Goal: Task Accomplishment & Management: Use online tool/utility

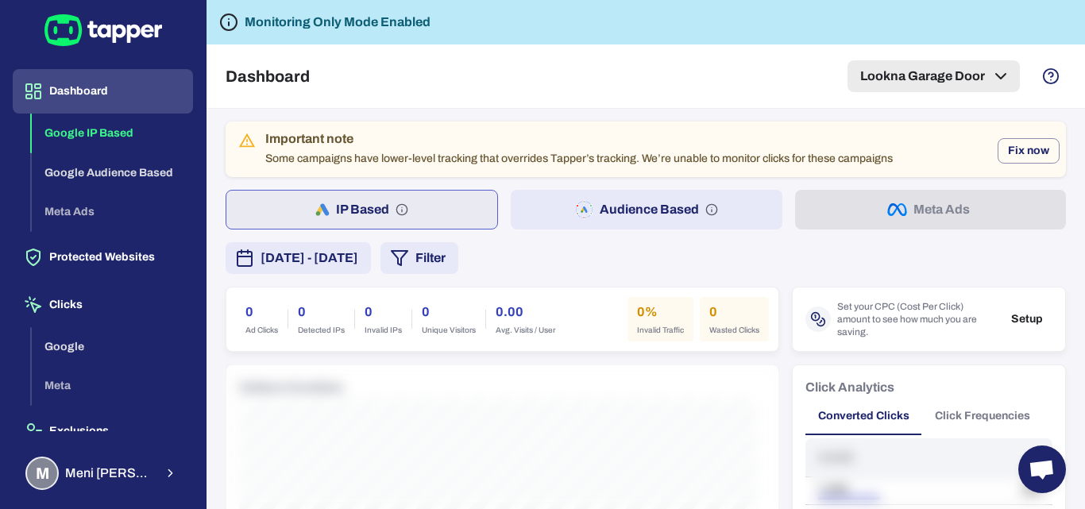
click at [968, 63] on button "Lookna Garage Door" at bounding box center [934, 76] width 172 height 32
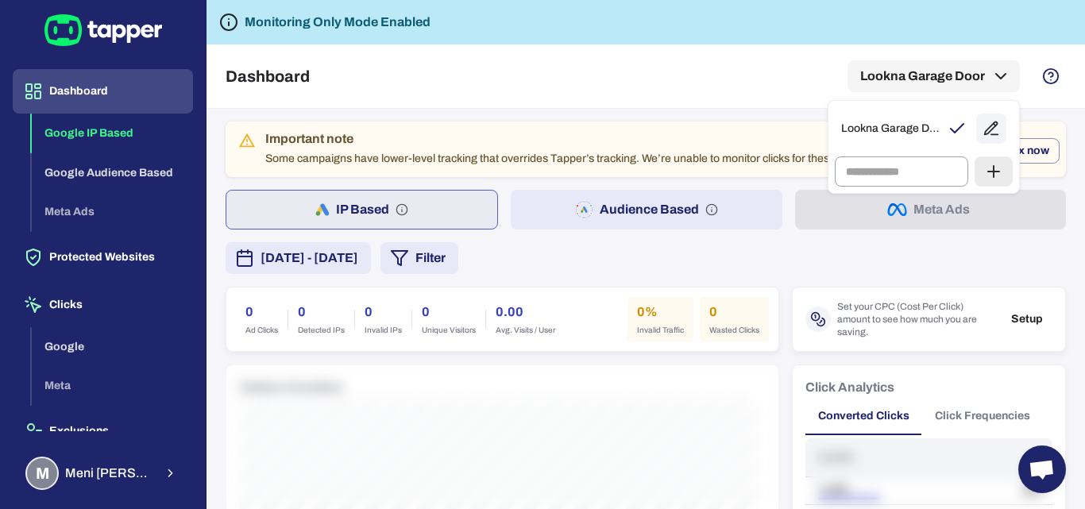
click at [632, 96] on div at bounding box center [542, 254] width 1085 height 509
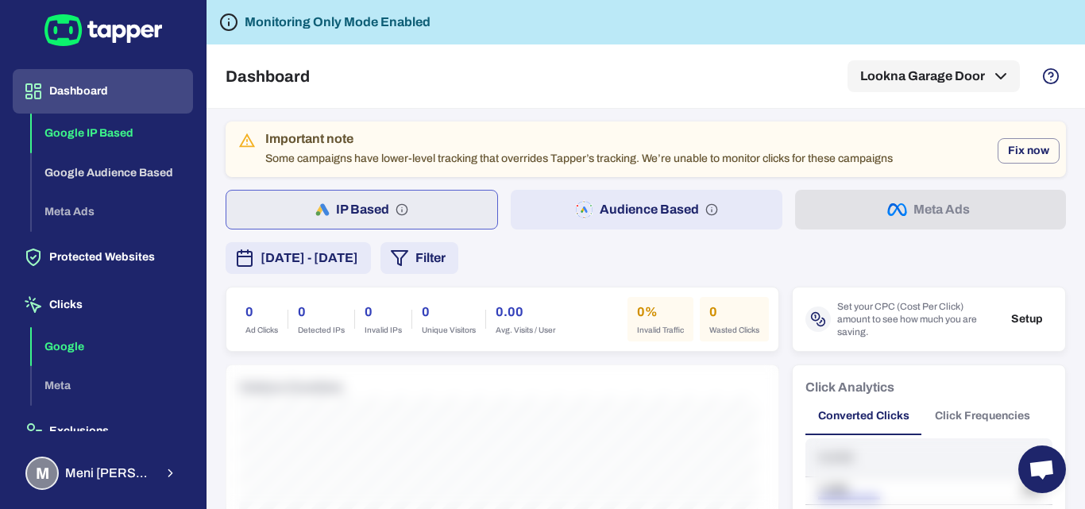
click at [60, 339] on button "Google" at bounding box center [112, 347] width 161 height 40
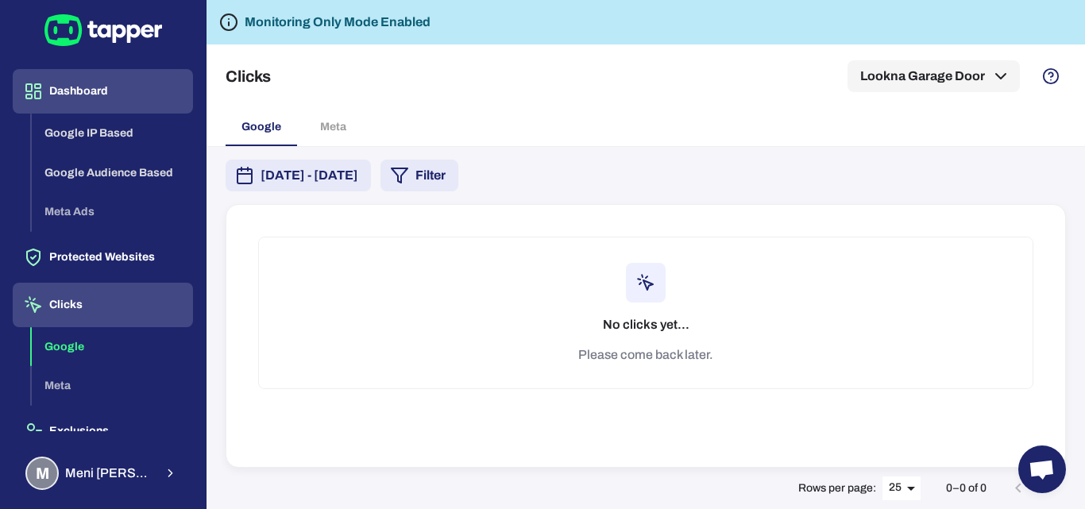
click at [98, 90] on button "Dashboard" at bounding box center [103, 91] width 180 height 44
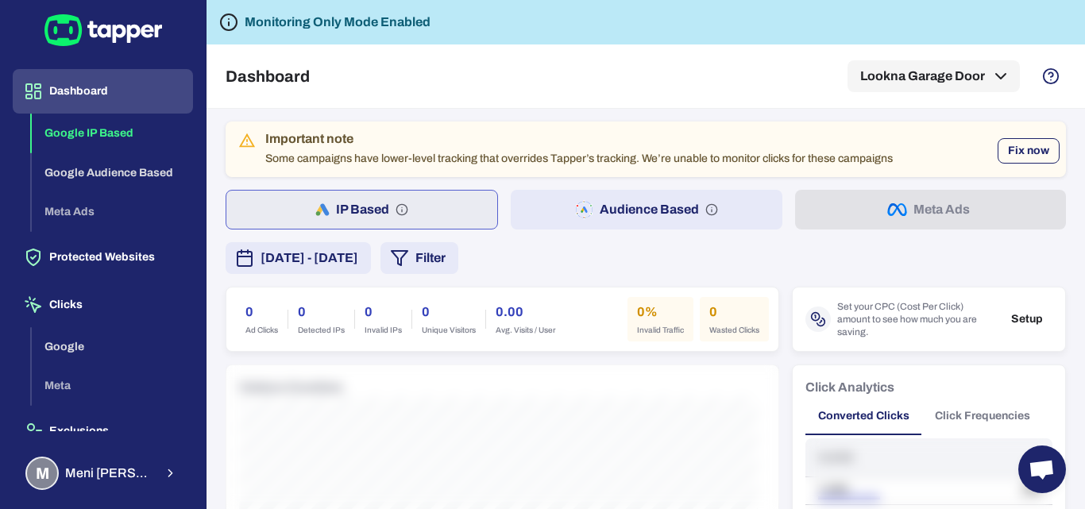
click at [1010, 155] on button "Fix now" at bounding box center [1029, 150] width 62 height 25
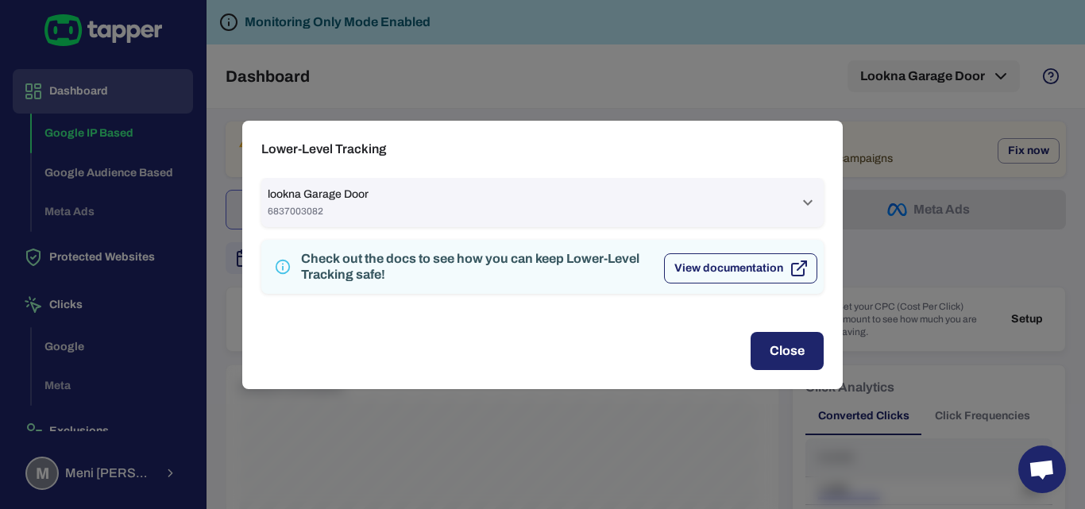
click at [756, 273] on button "View documentation" at bounding box center [740, 268] width 153 height 30
click at [857, 111] on div "Lower-Level Tracking lookna Garage Door 6837003082 Search Campaign [GEOGRAPHIC_…" at bounding box center [542, 254] width 1085 height 509
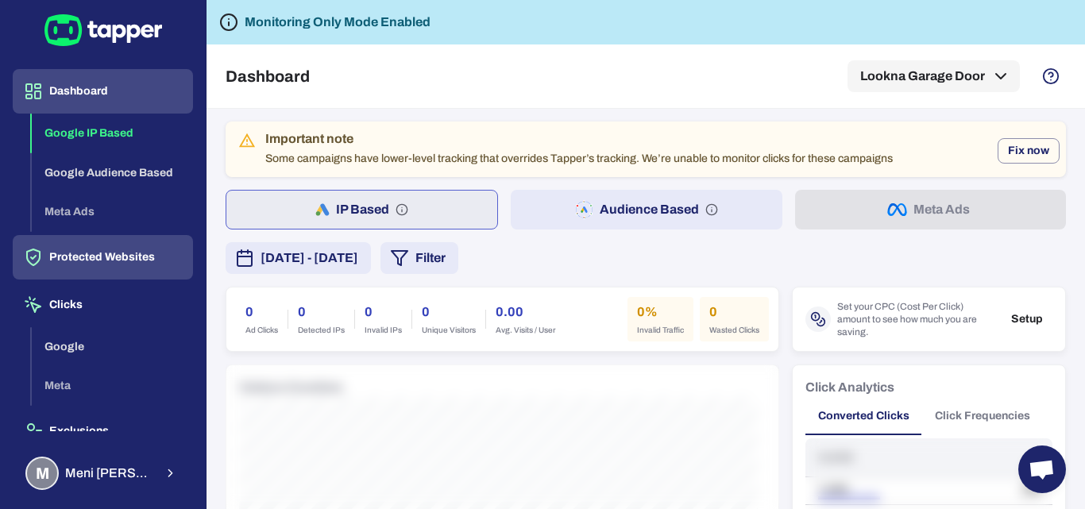
click at [116, 241] on button "Protected Websites" at bounding box center [103, 257] width 180 height 44
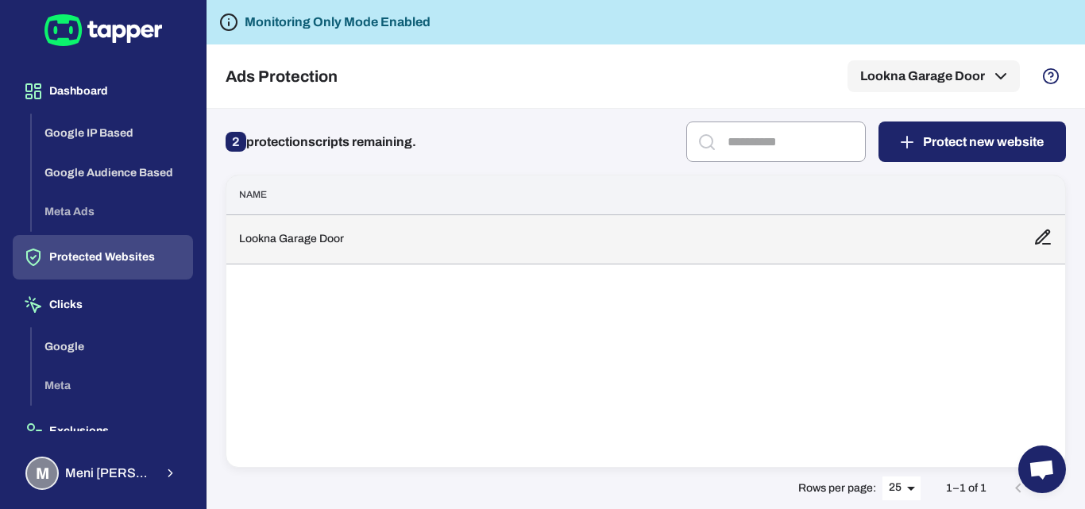
click at [304, 237] on td "Lookna Garage Door" at bounding box center [623, 238] width 794 height 49
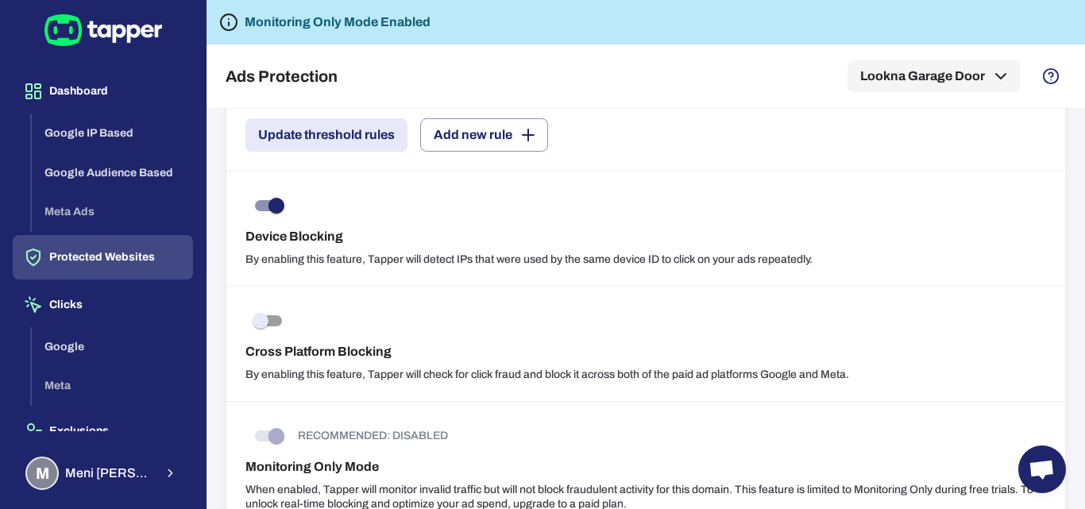
scroll to position [1316, 0]
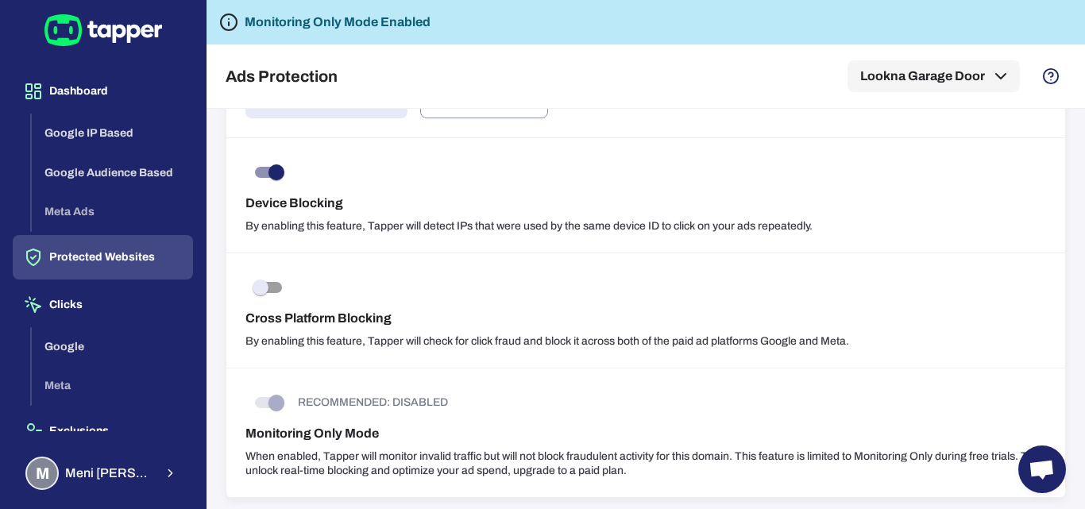
click at [273, 404] on span at bounding box center [268, 402] width 27 height 11
click at [265, 398] on span at bounding box center [268, 402] width 27 height 11
click at [279, 426] on h6 "Monitoring Only Mode" at bounding box center [645, 433] width 801 height 19
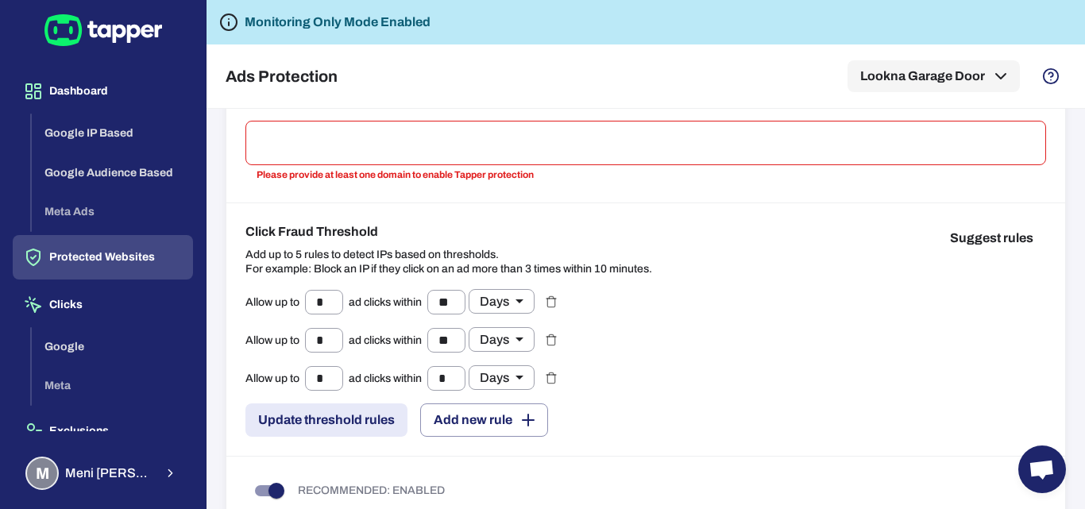
scroll to position [44, 0]
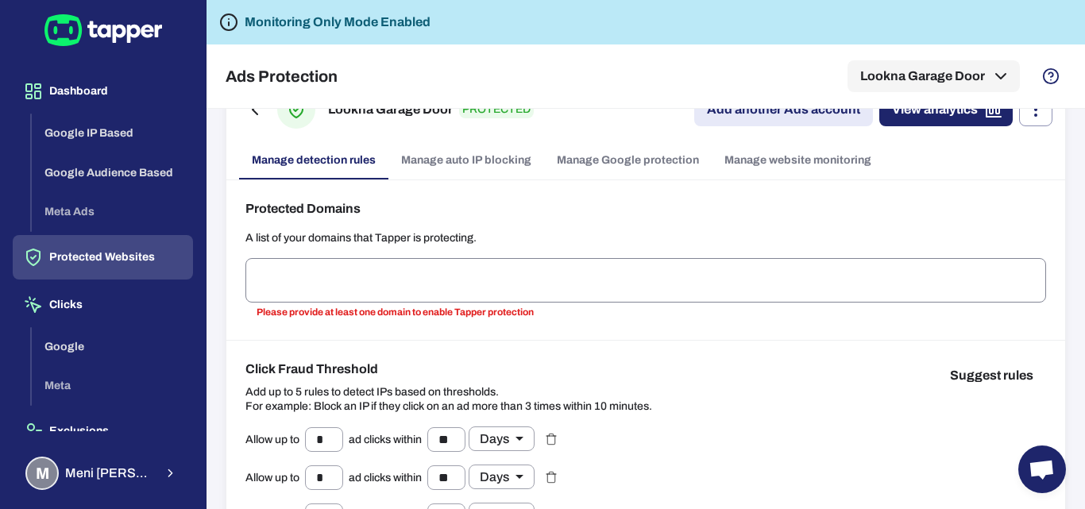
click at [289, 270] on input "text" at bounding box center [646, 280] width 786 height 30
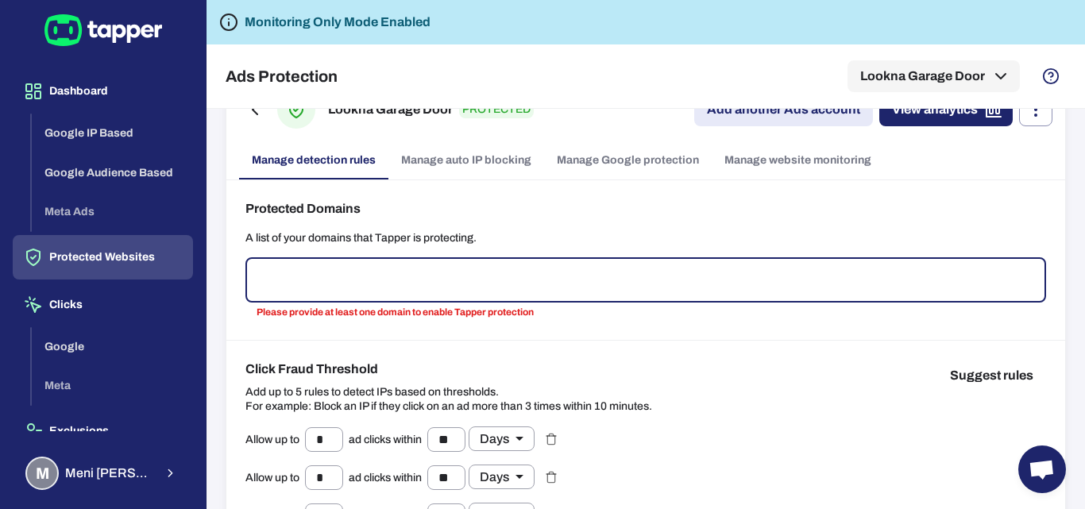
drag, startPoint x: 264, startPoint y: 310, endPoint x: 443, endPoint y: 315, distance: 179.6
click at [443, 315] on p "Please provide at least one domain to enable Tapper protection" at bounding box center [646, 313] width 779 height 16
paste input "**********"
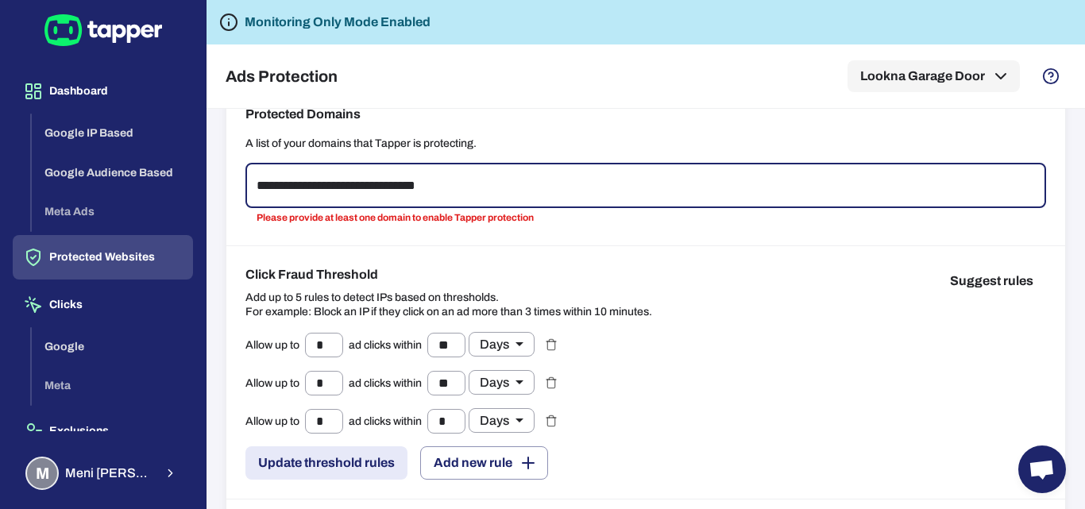
scroll to position [22, 0]
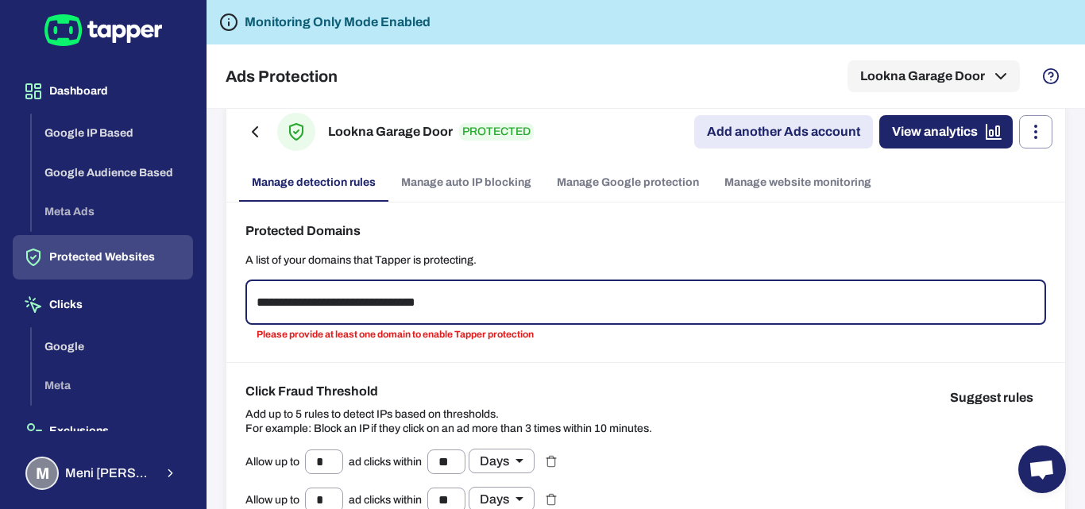
type input "**********"
click at [485, 190] on link "Manage auto IP blocking" at bounding box center [466, 183] width 156 height 38
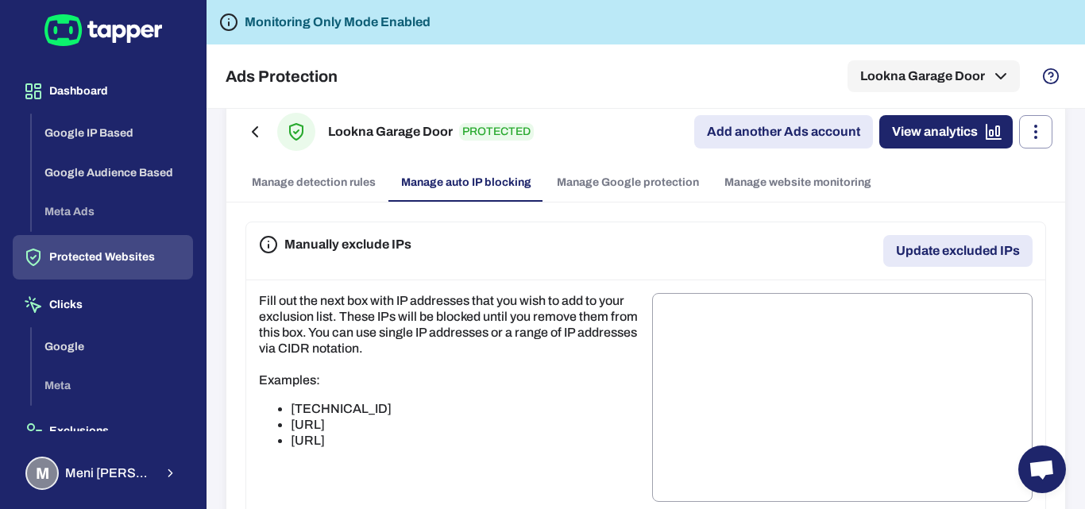
click at [562, 188] on link "Manage Google protection" at bounding box center [628, 183] width 168 height 38
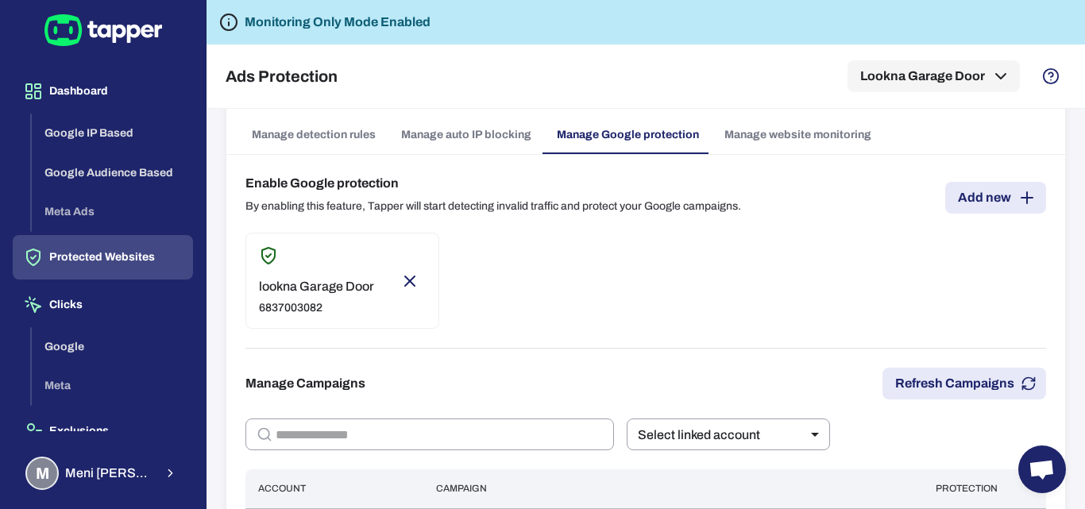
scroll to position [79, 0]
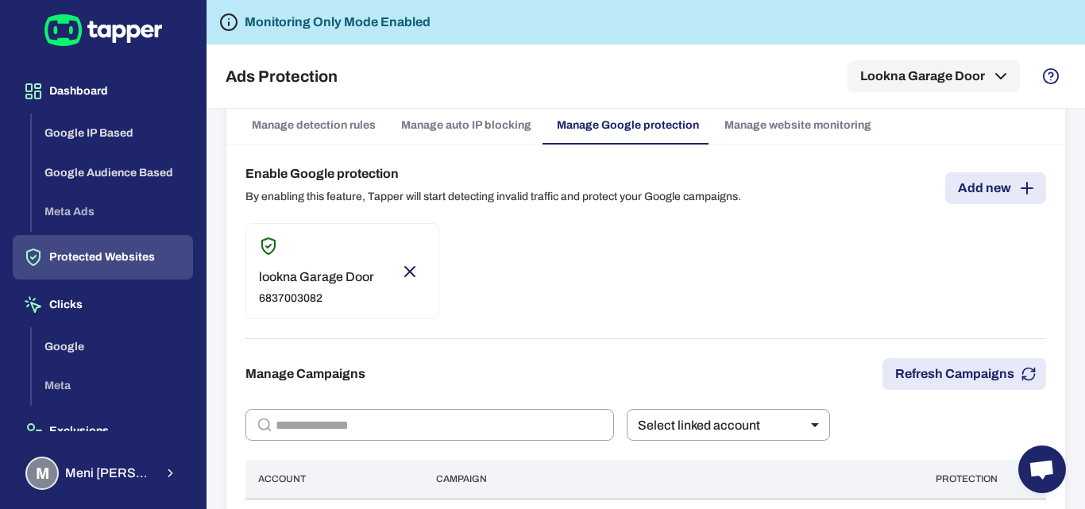
click at [806, 118] on link "Manage website monitoring" at bounding box center [798, 125] width 172 height 38
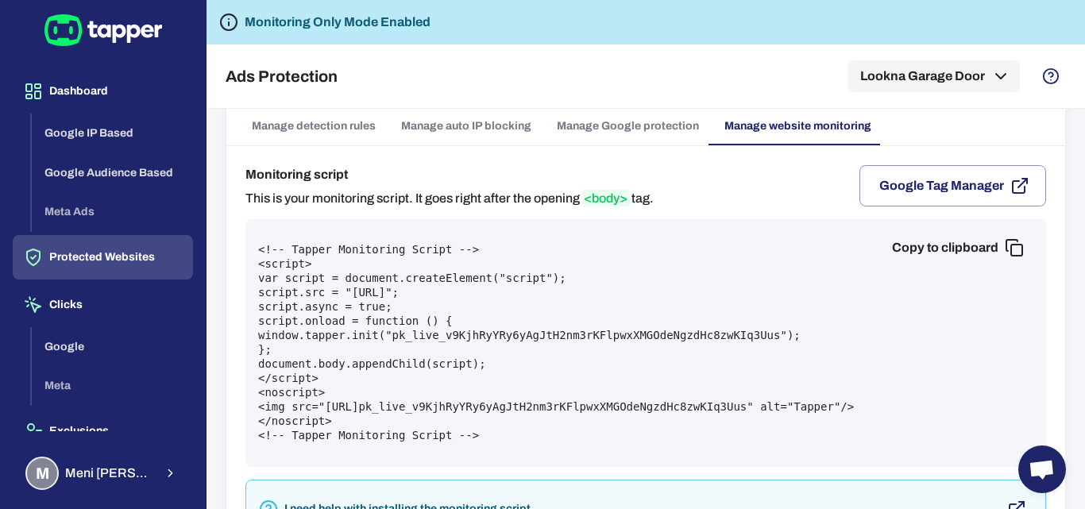
scroll to position [0, 0]
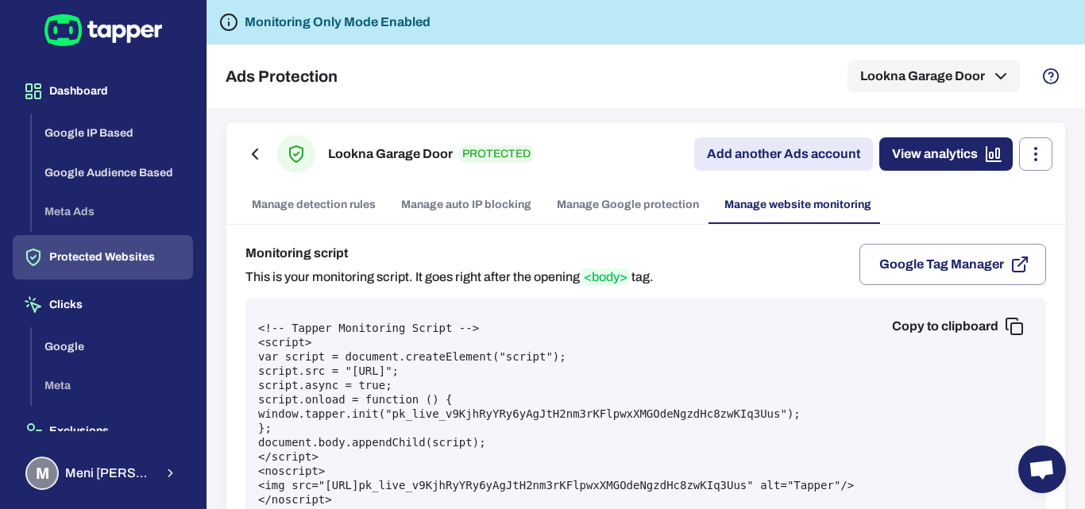
click at [893, 146] on link "View analytics" at bounding box center [945, 153] width 133 height 33
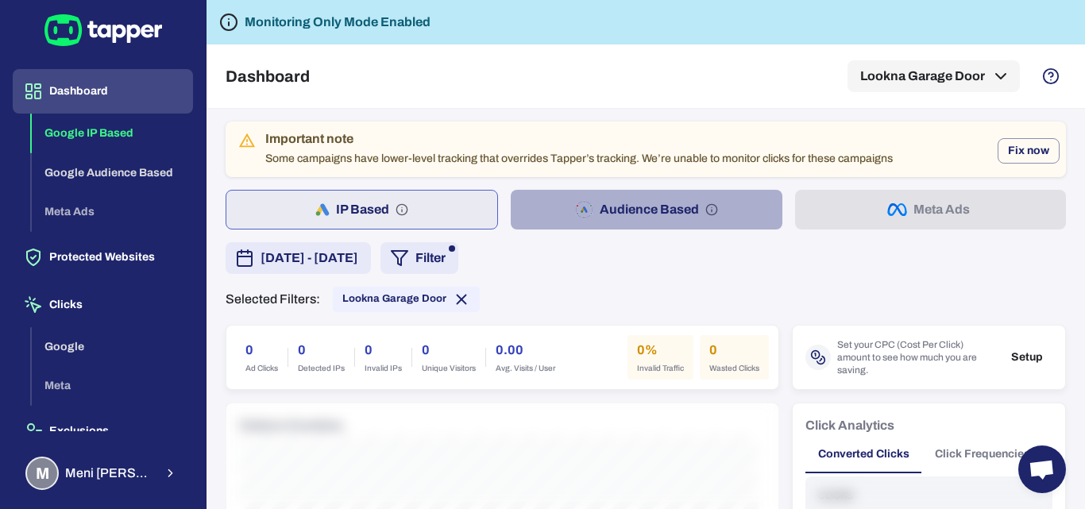
click at [651, 214] on button "Audience Based" at bounding box center [646, 210] width 271 height 40
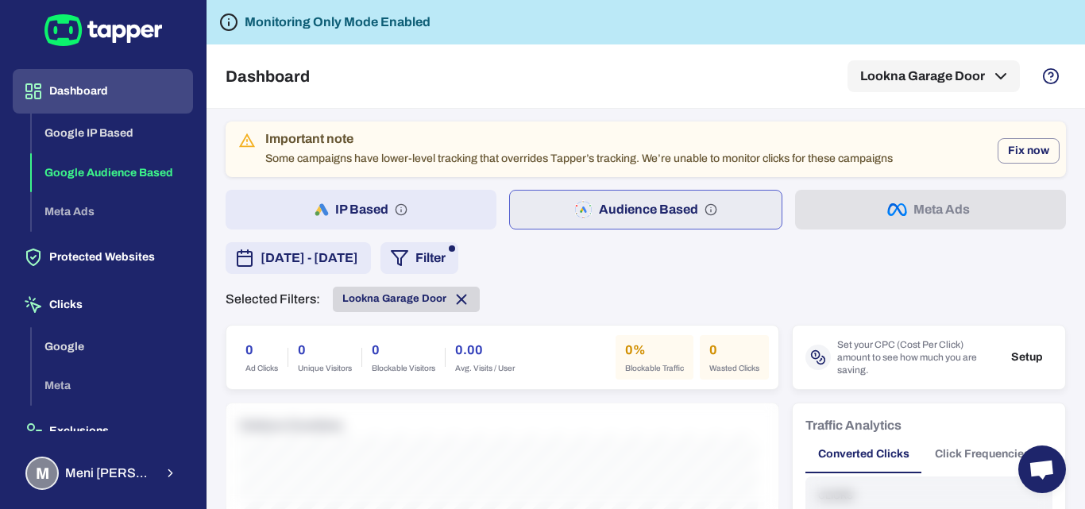
click at [458, 303] on icon at bounding box center [462, 299] width 9 height 9
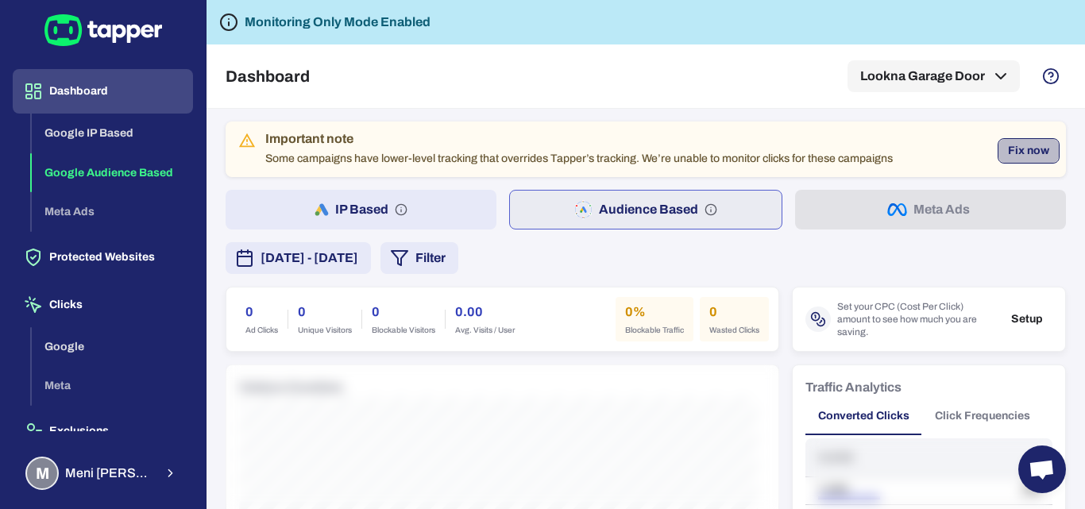
click at [1028, 142] on button "Fix now" at bounding box center [1029, 150] width 62 height 25
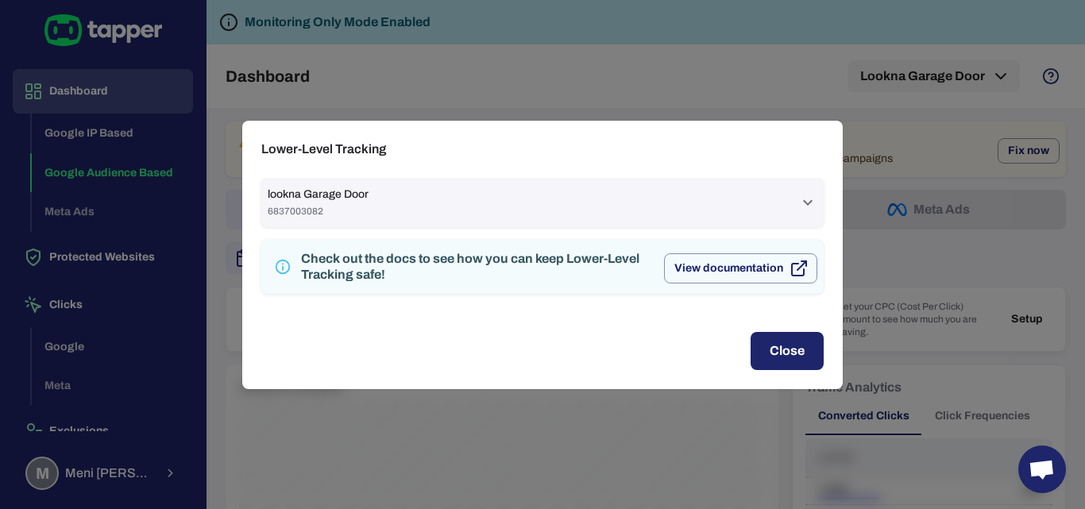
click at [871, 117] on div "Lower-Level Tracking lookna Garage Door 6837003082 Search Campaign [GEOGRAPHIC_…" at bounding box center [542, 254] width 1085 height 509
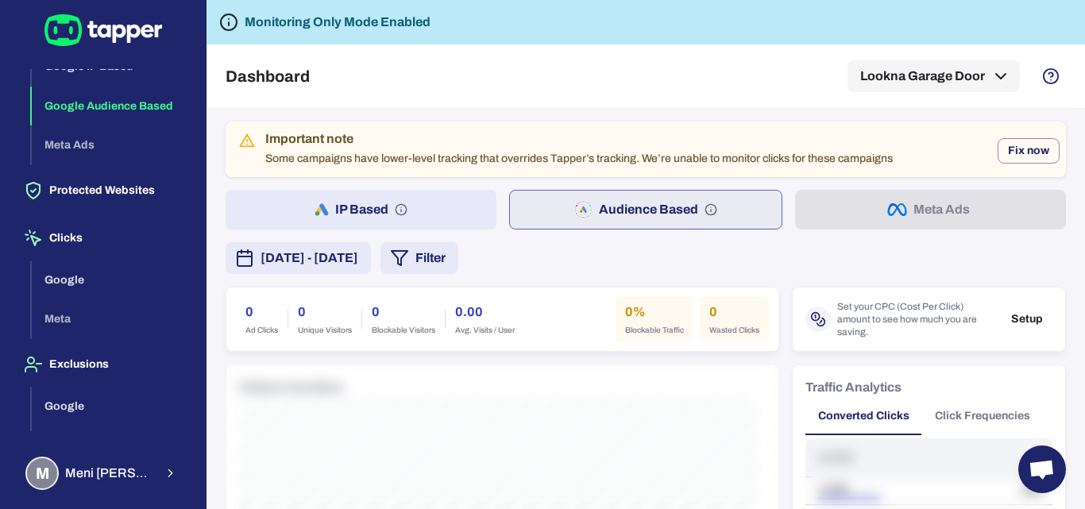
scroll to position [120, 0]
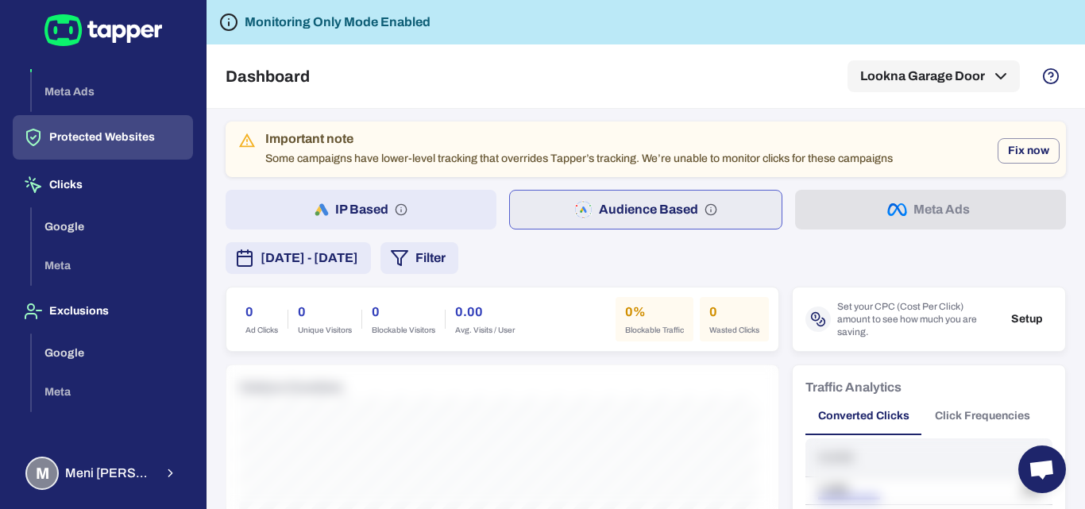
click at [113, 138] on button "Protected Websites" at bounding box center [103, 137] width 180 height 44
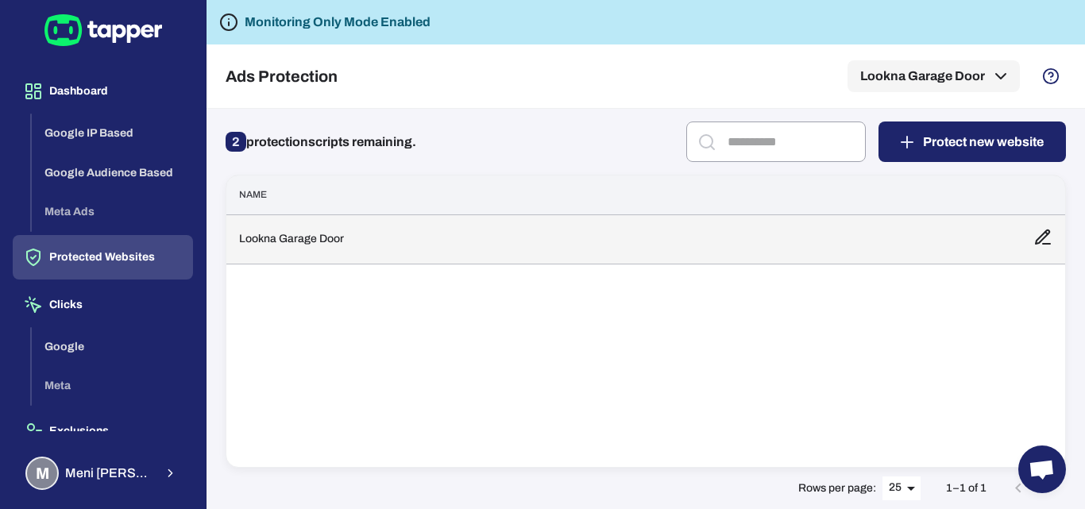
click at [300, 244] on td "Lookna Garage Door" at bounding box center [623, 238] width 794 height 49
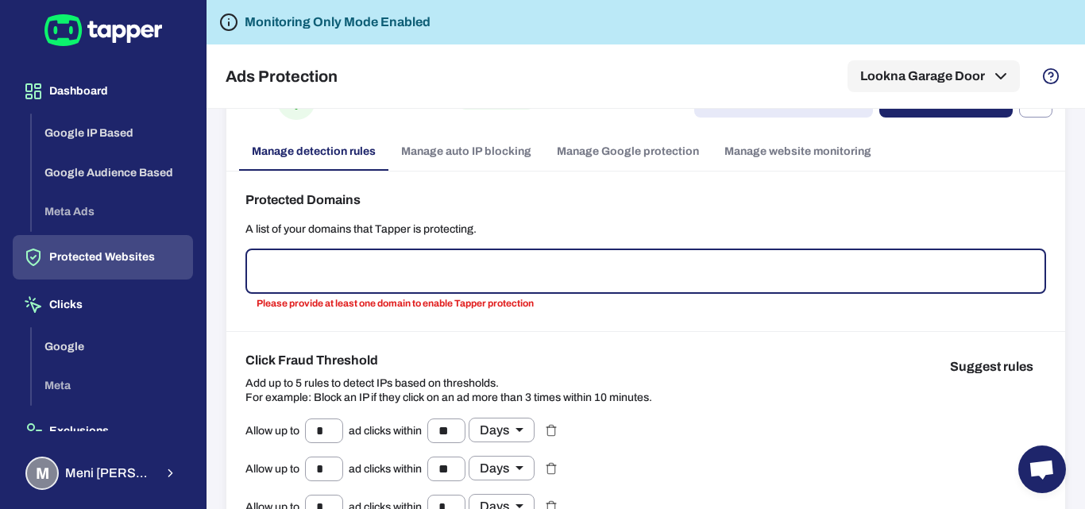
scroll to position [79, 0]
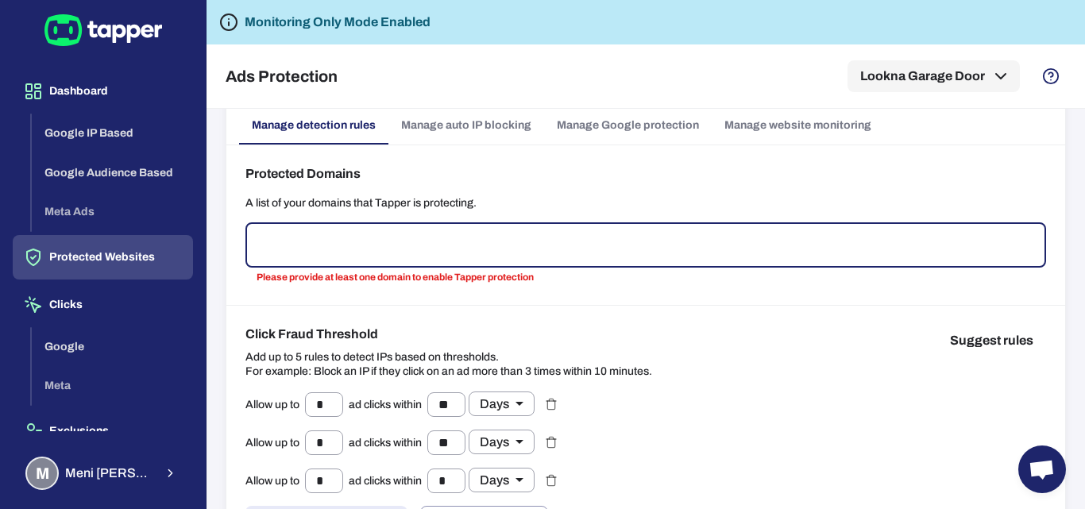
click at [340, 252] on input "text" at bounding box center [646, 245] width 786 height 30
type input "**********"
click at [402, 130] on link "Manage auto IP blocking" at bounding box center [466, 125] width 156 height 38
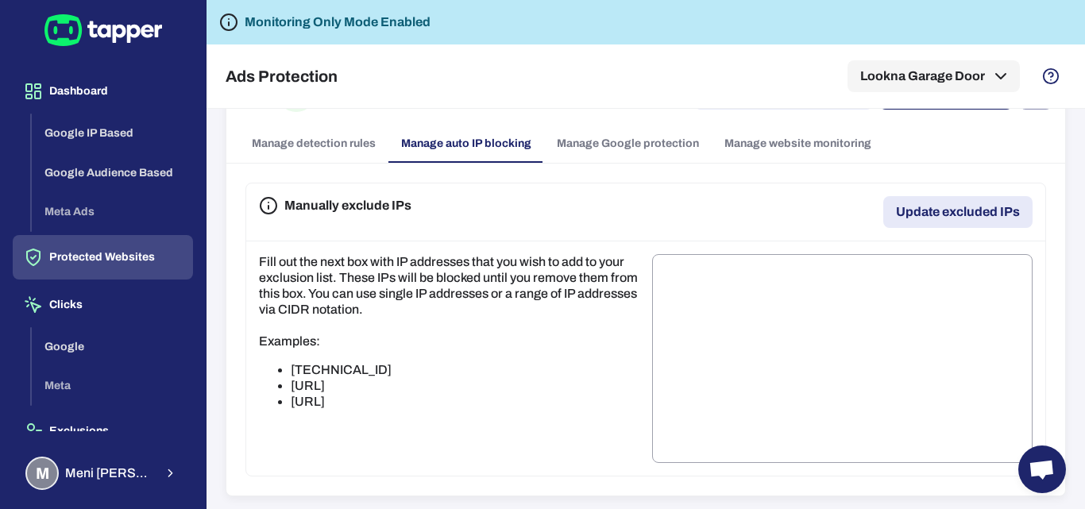
scroll to position [61, 0]
click at [629, 159] on link "Manage Google protection" at bounding box center [628, 144] width 168 height 38
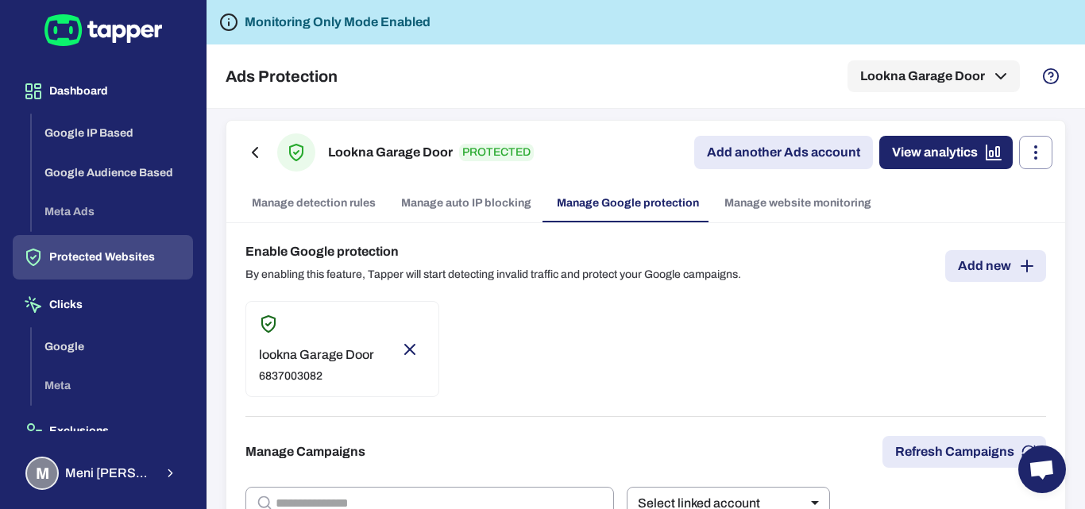
scroll to position [0, 0]
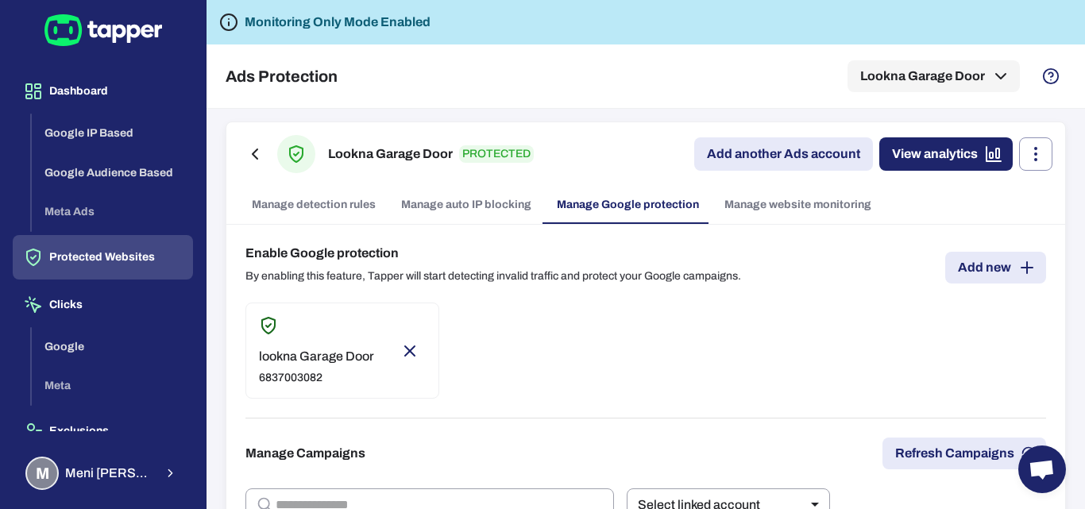
click at [896, 160] on link "View analytics" at bounding box center [945, 153] width 133 height 33
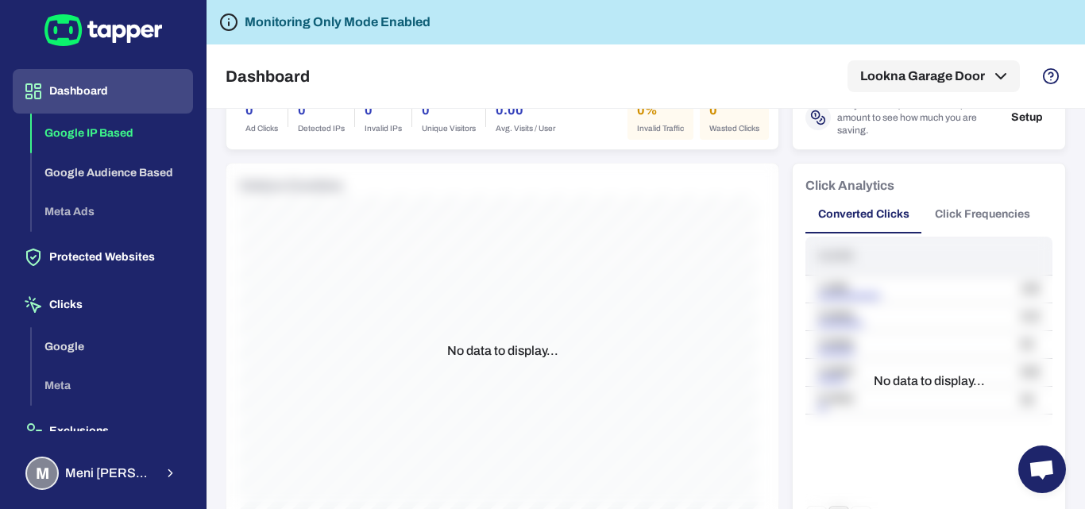
scroll to position [85, 0]
